Goal: Navigation & Orientation: Find specific page/section

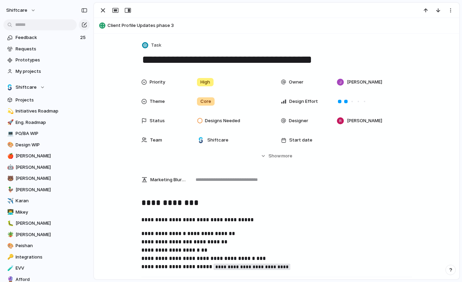
scroll to position [1575, 0]
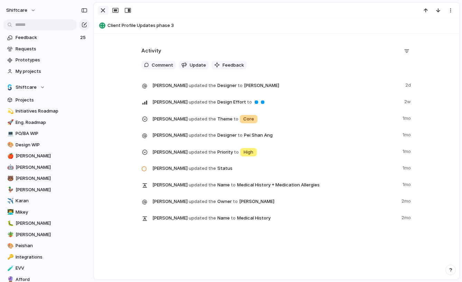
click at [105, 11] on div "button" at bounding box center [103, 10] width 8 height 8
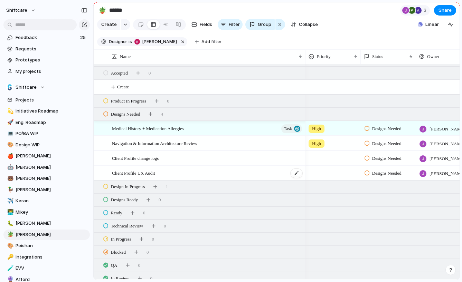
scroll to position [15, 0]
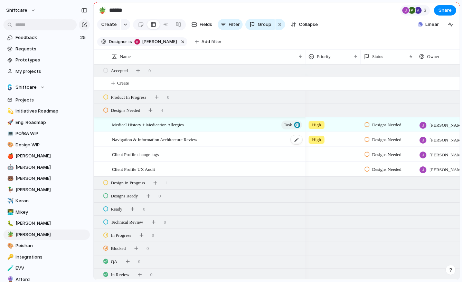
click at [195, 139] on span "Navigation & Information Architecture Review" at bounding box center [154, 139] width 85 height 8
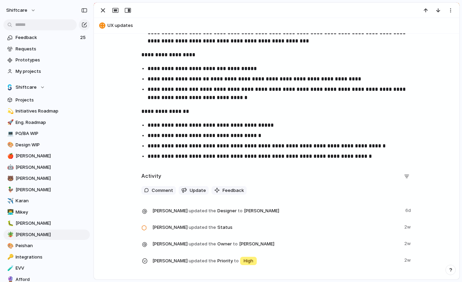
scroll to position [557, 0]
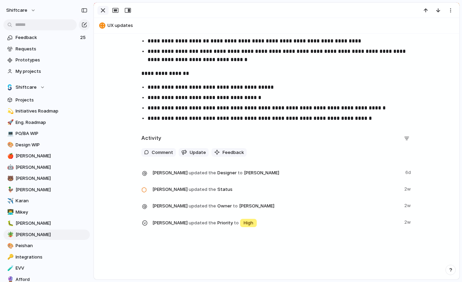
click at [104, 10] on div "button" at bounding box center [103, 10] width 8 height 8
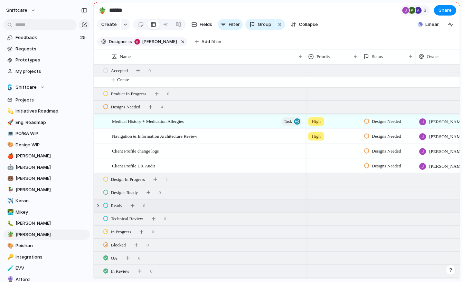
scroll to position [20, 0]
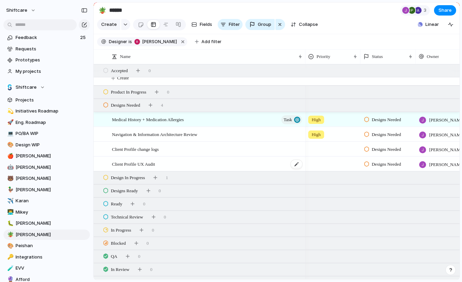
click at [181, 161] on div "Client Profile UX Audit" at bounding box center [207, 164] width 191 height 14
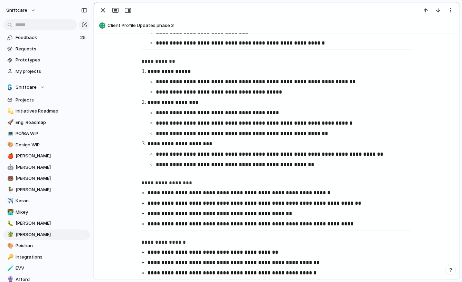
scroll to position [298, 0]
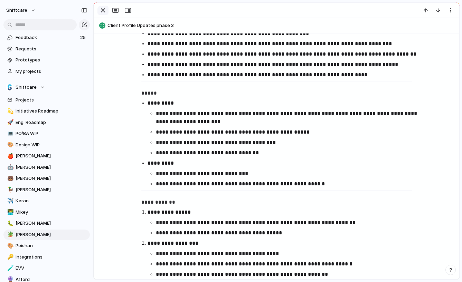
click at [106, 8] on div "button" at bounding box center [103, 10] width 8 height 8
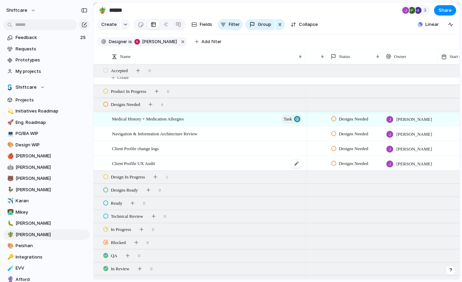
scroll to position [0, 55]
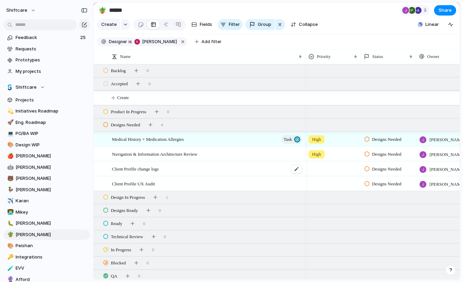
click at [150, 171] on span "Client Profile change logs" at bounding box center [135, 169] width 47 height 8
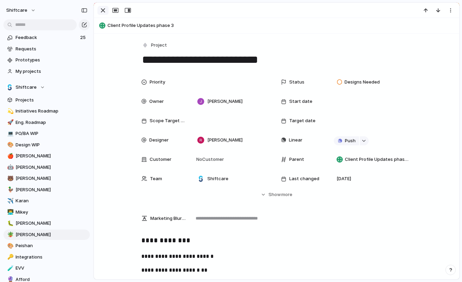
click at [101, 10] on div "button" at bounding box center [103, 10] width 8 height 8
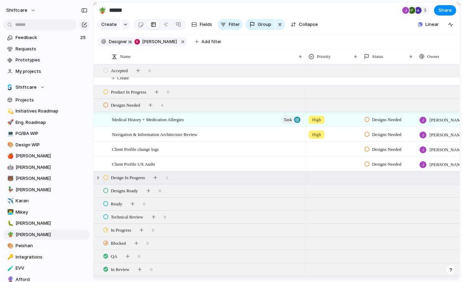
click at [138, 178] on span "Design In Progress" at bounding box center [128, 177] width 34 height 7
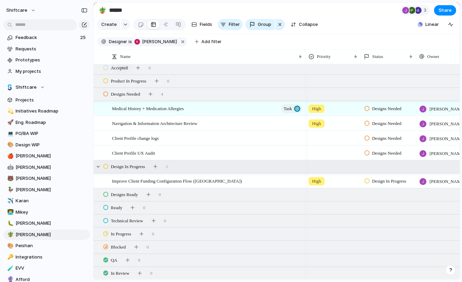
click at [381, 182] on span "Design In Progress" at bounding box center [389, 181] width 34 height 7
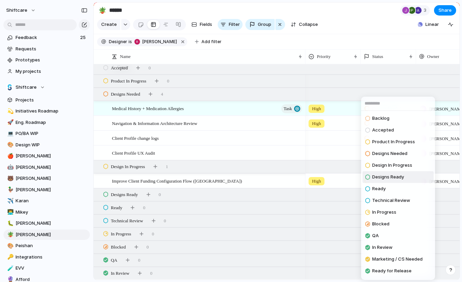
click at [30, 247] on div "Backlog Accepted Product In Progress Designs Needed Design In Progress Designs …" at bounding box center [231, 141] width 462 height 282
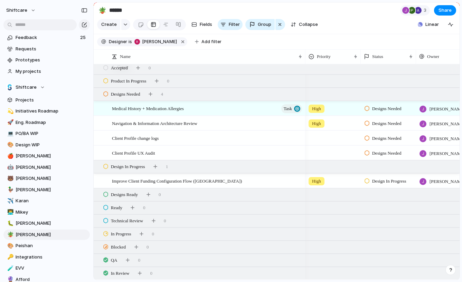
click at [30, 247] on span "Peishan" at bounding box center [52, 245] width 72 height 7
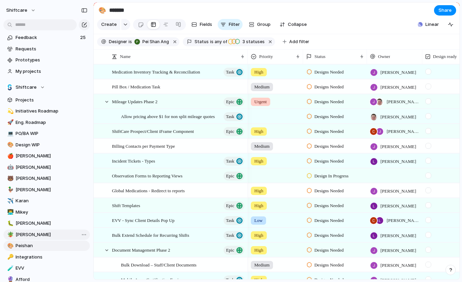
click at [44, 235] on span "[PERSON_NAME]" at bounding box center [52, 234] width 72 height 7
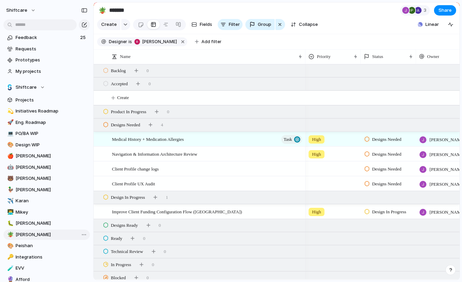
type input "******"
click at [151, 25] on div at bounding box center [154, 24] width 6 height 11
click at [167, 25] on div at bounding box center [166, 24] width 6 height 11
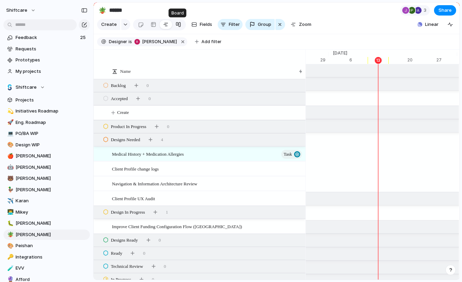
click at [177, 27] on div at bounding box center [178, 24] width 6 height 11
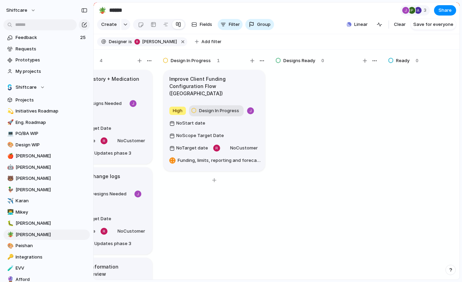
click at [214, 107] on span "Design In Progress" at bounding box center [219, 110] width 40 height 7
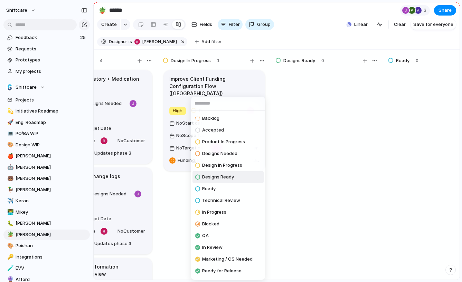
click at [220, 177] on span "Designs Ready" at bounding box center [218, 177] width 32 height 7
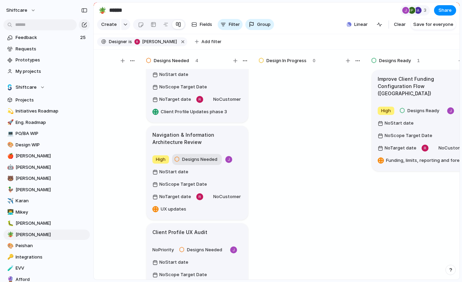
click at [200, 156] on span "Designs Needed" at bounding box center [199, 159] width 35 height 7
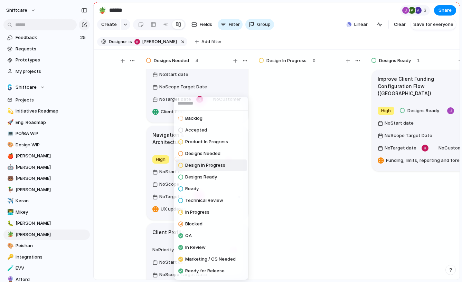
click at [207, 170] on li "Design In Progress" at bounding box center [210, 166] width 71 height 12
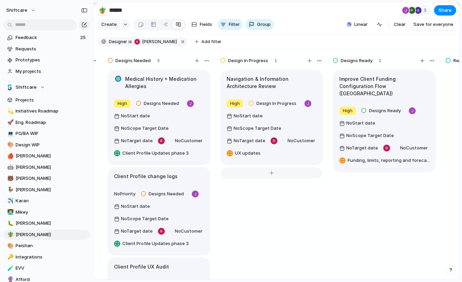
scroll to position [0, 328]
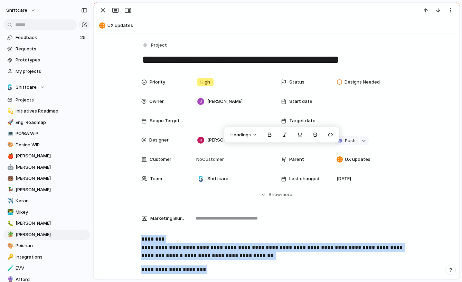
scroll to position [556, 0]
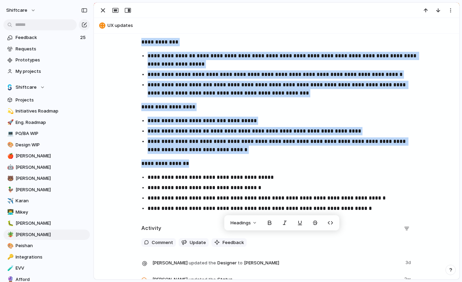
scroll to position [468, 0]
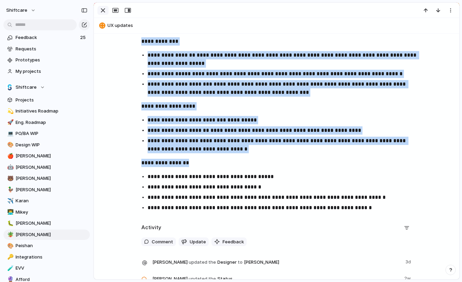
click at [102, 14] on div "button" at bounding box center [103, 10] width 8 height 8
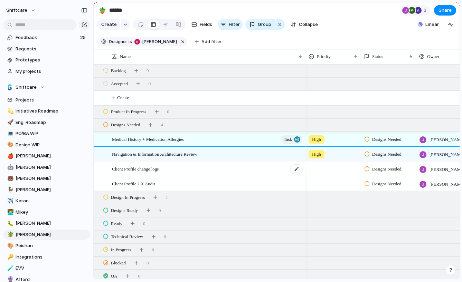
click at [162, 173] on div "Client Profile change logs" at bounding box center [207, 169] width 191 height 14
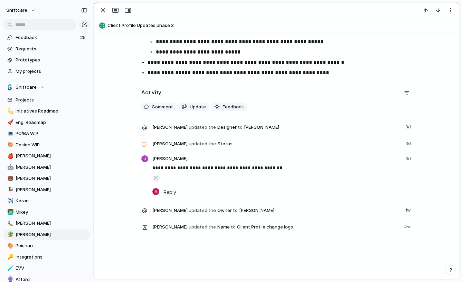
scroll to position [1785, 0]
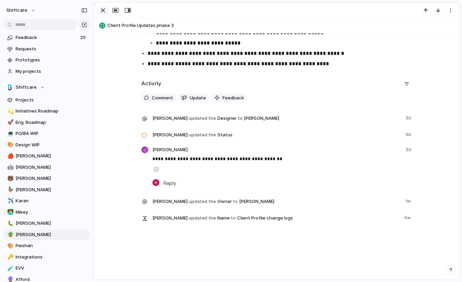
click at [100, 10] on div "button" at bounding box center [103, 10] width 8 height 8
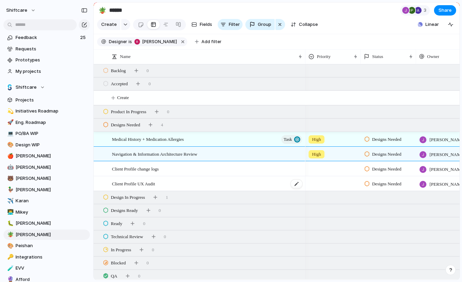
click at [127, 183] on span "Client Profile UX Audit" at bounding box center [133, 184] width 43 height 8
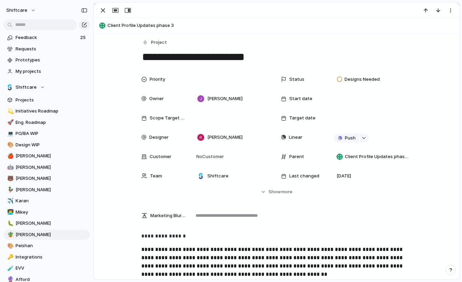
scroll to position [1, 0]
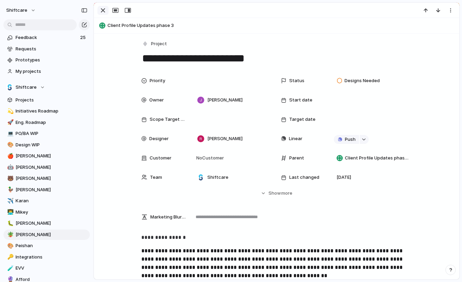
click at [104, 12] on div "button" at bounding box center [103, 10] width 8 height 8
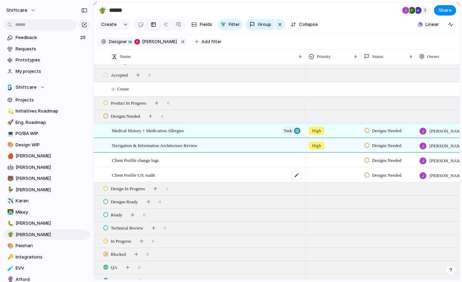
scroll to position [10, 0]
